Goal: Information Seeking & Learning: Check status

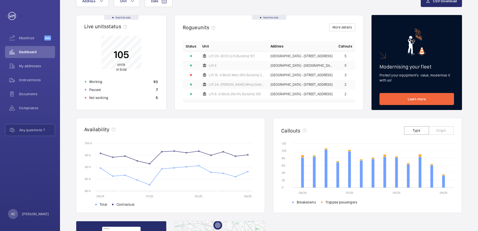
scroll to position [50, 0]
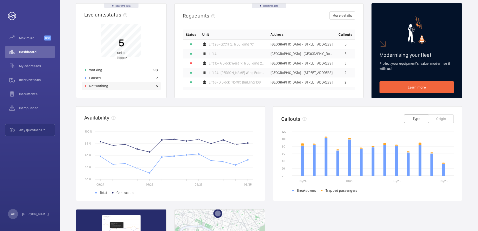
click at [101, 86] on p "Not working" at bounding box center [98, 86] width 19 height 5
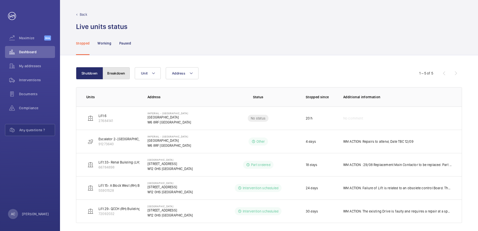
click at [122, 72] on button "Breakdown" at bounding box center [116, 73] width 27 height 12
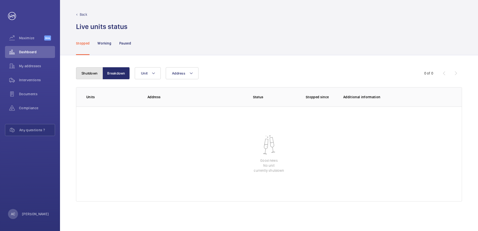
click at [93, 71] on button "Shutdown" at bounding box center [89, 73] width 27 height 12
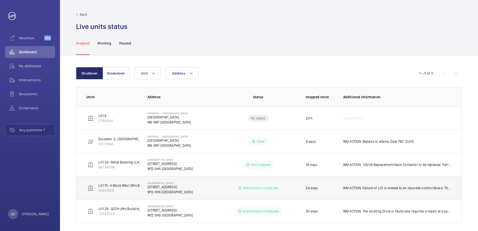
scroll to position [4, 0]
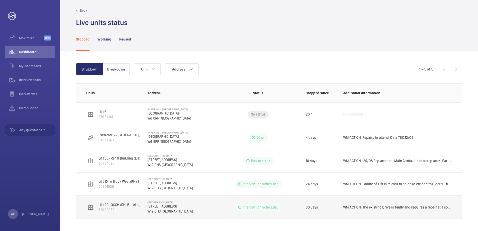
click at [372, 208] on p "WM ACTION: The existing Drive is faulty and requires a repair at a specialist f…" at bounding box center [397, 207] width 109 height 5
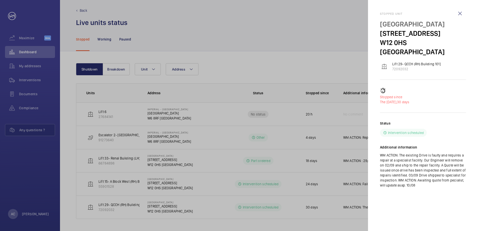
click at [411, 186] on div "Status Intervention scheduled Additional information WM ACTION: The existing Dr…" at bounding box center [423, 158] width 86 height 75
click at [320, 217] on div at bounding box center [239, 115] width 478 height 231
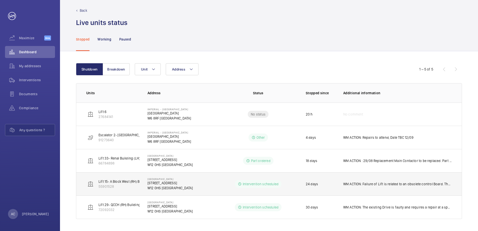
click at [373, 185] on p "WM ACTION: Failure of Lift is related to an obsolete control Board. The has to …" at bounding box center [397, 184] width 109 height 5
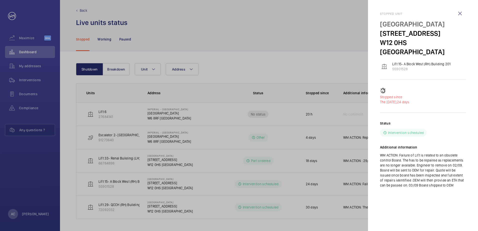
click at [152, 161] on div at bounding box center [239, 115] width 478 height 231
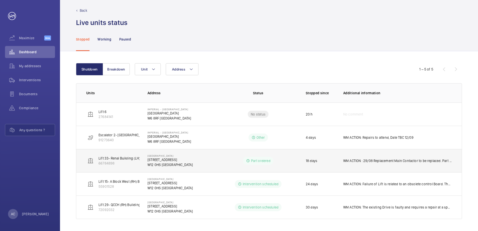
click at [159, 160] on p "[STREET_ADDRESS]" at bounding box center [171, 159] width 46 height 5
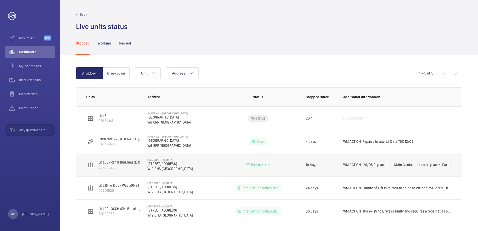
click at [375, 165] on p "WM ACTION : 29/08 Replacement Main Contactor to be replaced. Part identified an…" at bounding box center [397, 164] width 109 height 5
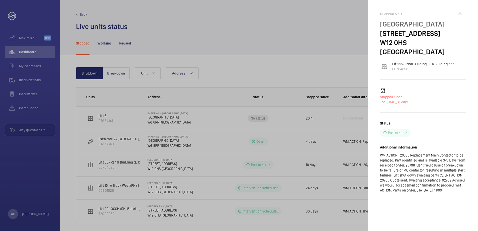
click at [110, 118] on div at bounding box center [239, 115] width 478 height 231
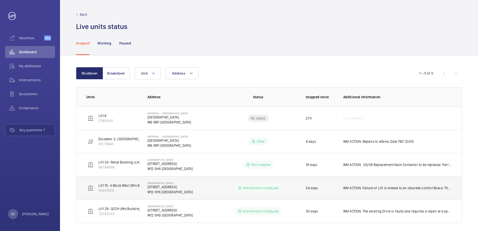
click at [295, 192] on td "Intervention scheduled" at bounding box center [258, 187] width 79 height 23
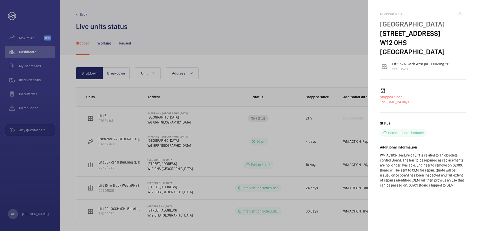
click at [82, 14] on div at bounding box center [239, 115] width 478 height 231
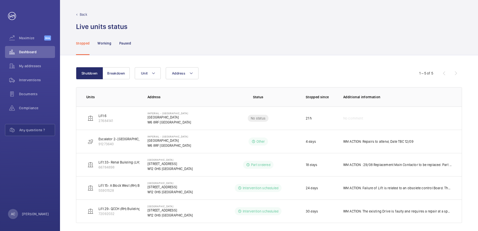
click at [82, 14] on p "Back" at bounding box center [84, 14] width 8 height 5
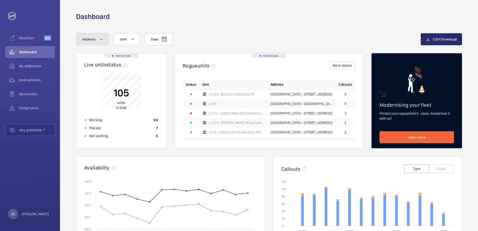
click at [102, 38] on mat-icon at bounding box center [102, 39] width 4 height 6
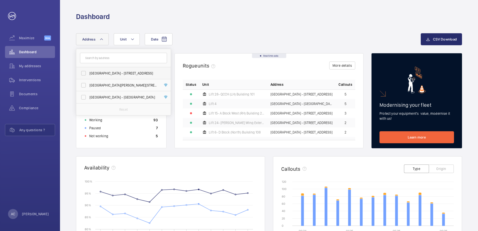
click at [93, 74] on span "[GEOGRAPHIC_DATA] - [STREET_ADDRESS]" at bounding box center [124, 73] width 69 height 5
click at [89, 74] on input "[GEOGRAPHIC_DATA] - [STREET_ADDRESS]" at bounding box center [84, 73] width 10 height 10
checkbox input "true"
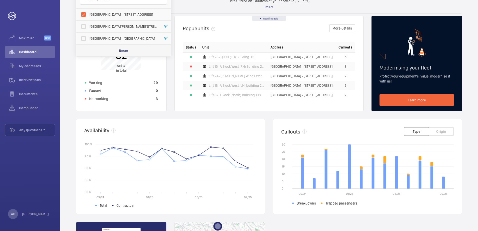
scroll to position [50, 0]
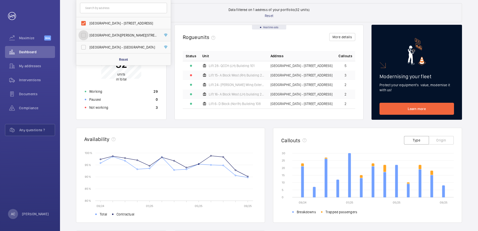
click at [84, 34] on input "[GEOGRAPHIC_DATA][PERSON_NAME][STREET_ADDRESS]" at bounding box center [84, 35] width 10 height 10
checkbox input "true"
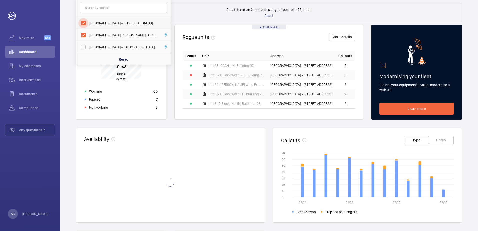
click at [81, 24] on input "[GEOGRAPHIC_DATA] - [STREET_ADDRESS]" at bounding box center [84, 23] width 10 height 10
checkbox input "false"
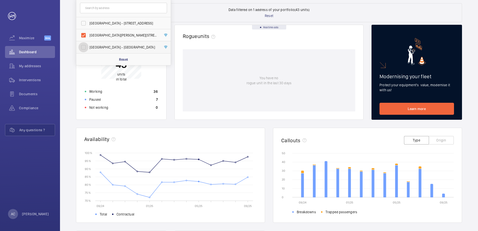
click at [83, 48] on input "[GEOGRAPHIC_DATA] - [GEOGRAPHIC_DATA]" at bounding box center [84, 47] width 10 height 10
checkbox input "true"
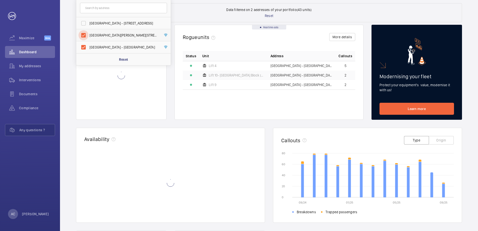
click at [81, 35] on input "[GEOGRAPHIC_DATA][PERSON_NAME][STREET_ADDRESS]" at bounding box center [84, 35] width 10 height 10
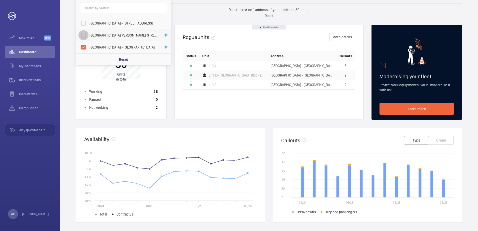
click at [83, 34] on input "[GEOGRAPHIC_DATA][PERSON_NAME][STREET_ADDRESS]" at bounding box center [84, 35] width 10 height 10
checkbox input "true"
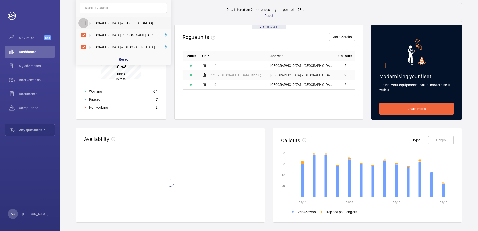
click at [83, 24] on input "[GEOGRAPHIC_DATA] - [STREET_ADDRESS]" at bounding box center [84, 23] width 10 height 10
checkbox input "true"
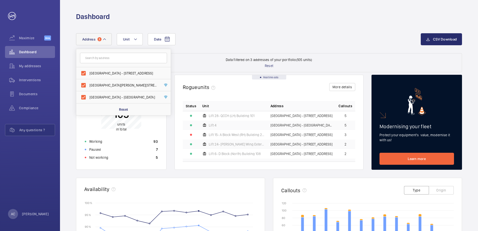
click at [330, 46] on div "Date Address [GEOGRAPHIC_DATA] - [STREET_ADDRESS][GEOGRAPHIC_DATA][PERSON_NAME]…" at bounding box center [269, 43] width 386 height 20
